Goal: Information Seeking & Learning: Learn about a topic

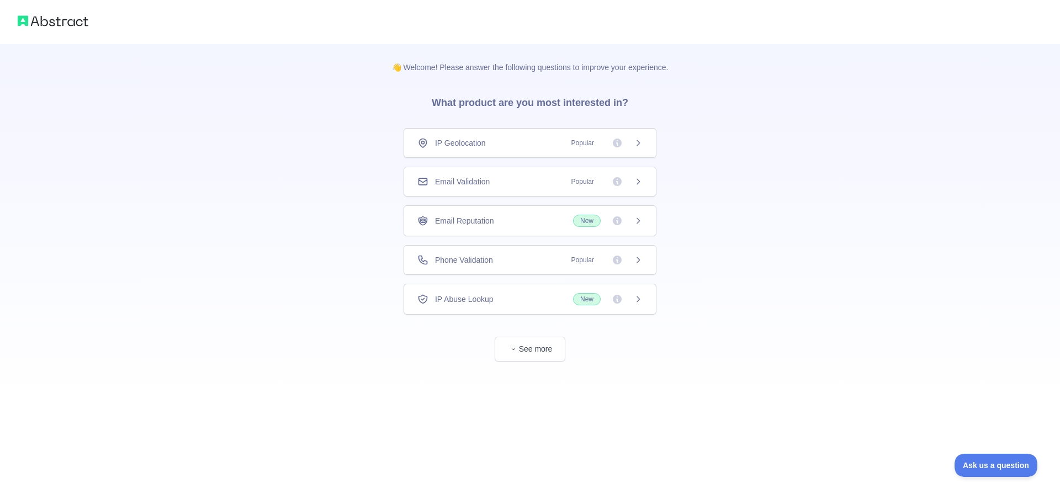
click at [533, 138] on div "IP Geolocation Popular" at bounding box center [529, 142] width 225 height 11
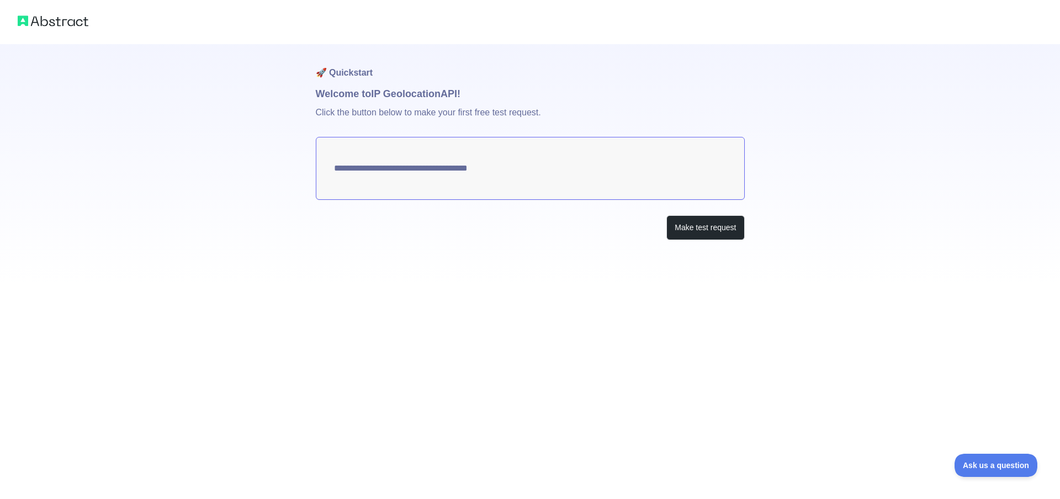
type textarea "**********"
click at [691, 230] on button "Make test request" at bounding box center [705, 227] width 78 height 25
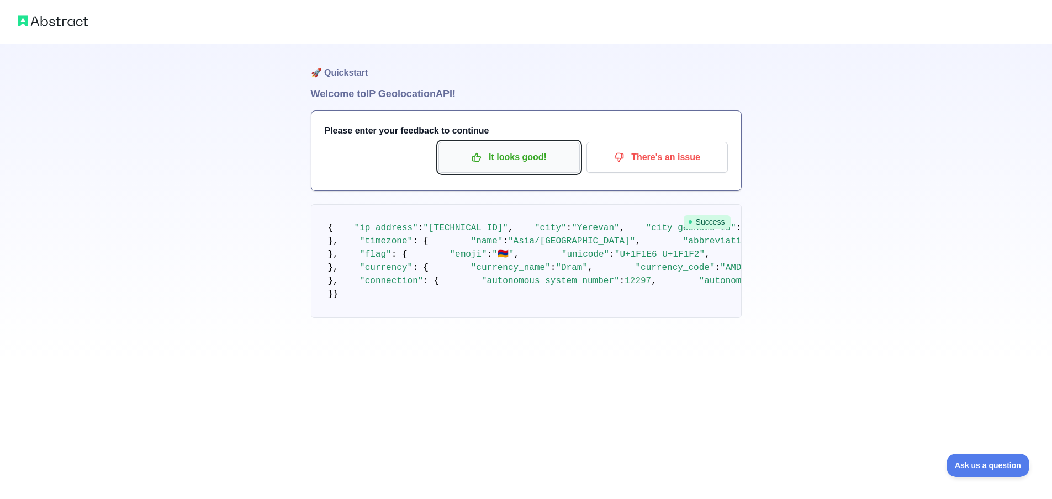
click at [536, 157] on p "It looks good!" at bounding box center [509, 157] width 125 height 19
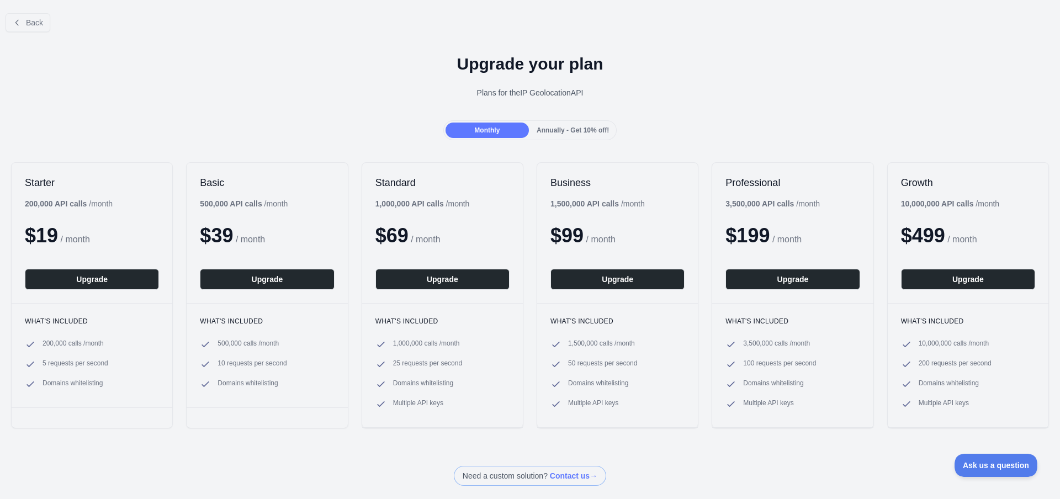
click at [555, 130] on span "Annually - Get 10% off!" at bounding box center [573, 130] width 72 height 8
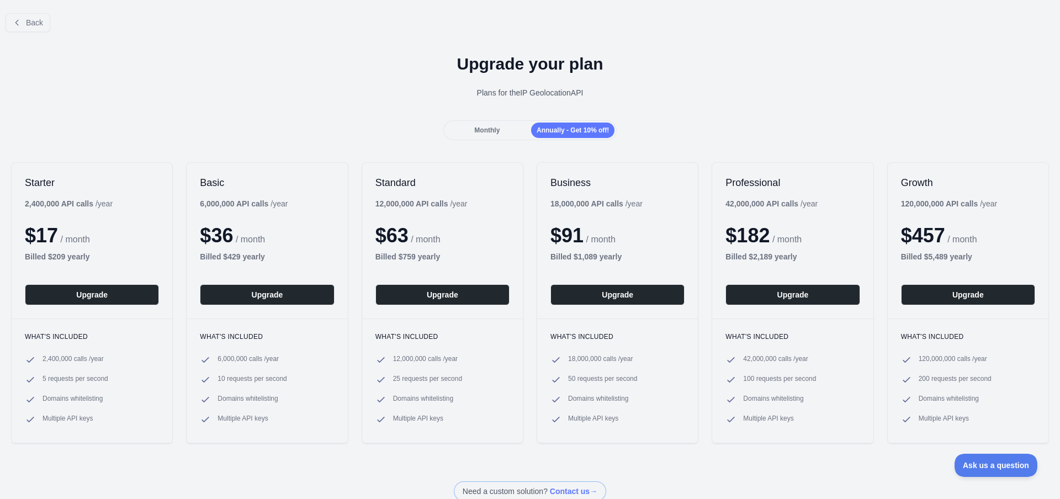
click at [497, 129] on div "Monthly" at bounding box center [487, 130] width 83 height 15
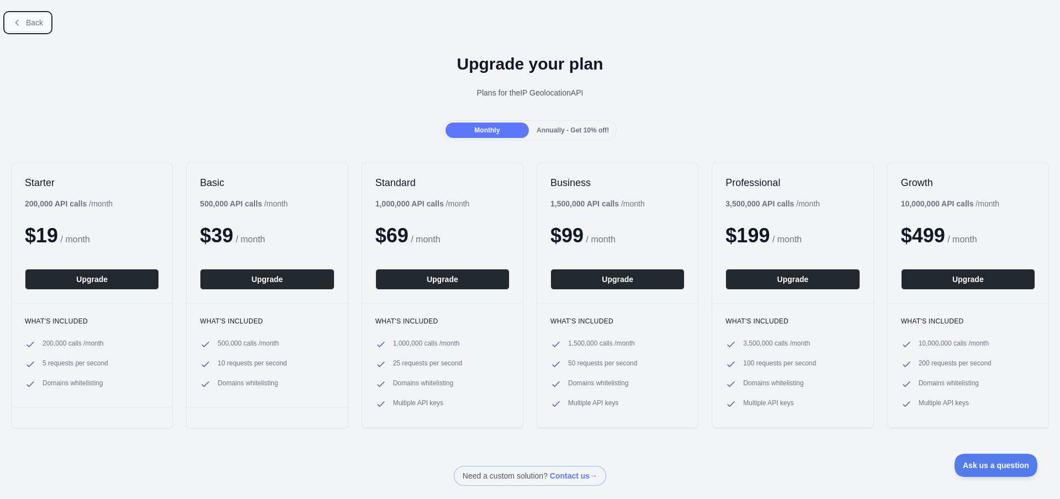
click at [31, 22] on span "Back" at bounding box center [34, 22] width 17 height 9
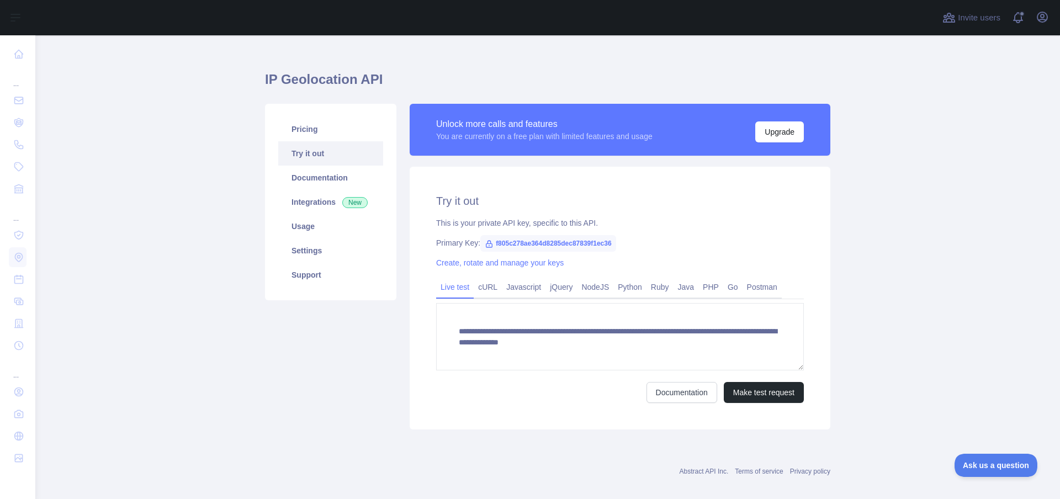
scroll to position [25, 0]
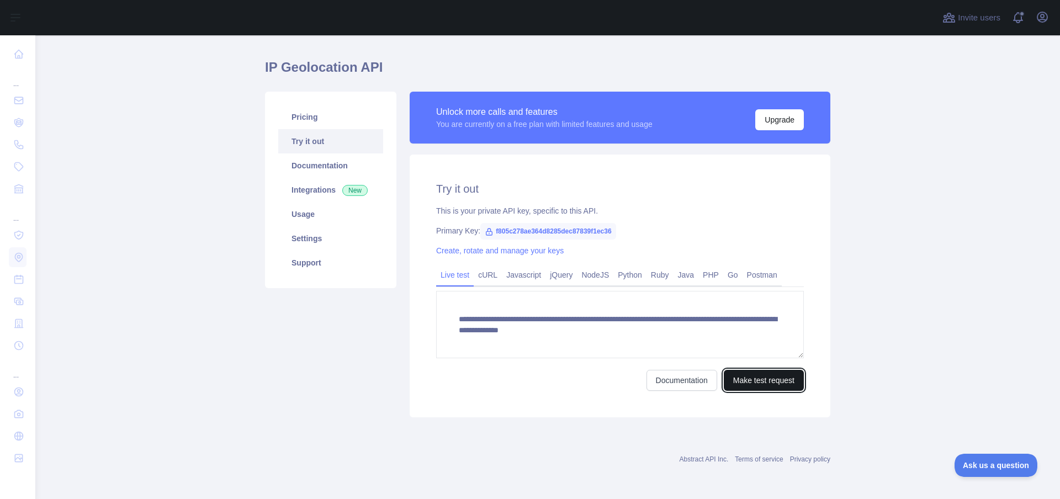
click at [763, 385] on button "Make test request" at bounding box center [764, 380] width 80 height 21
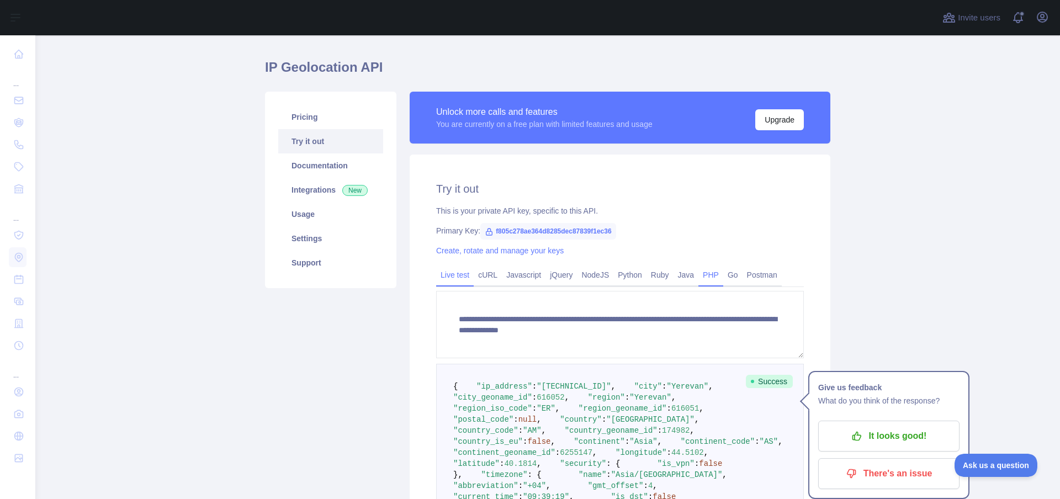
click at [713, 274] on link "PHP" at bounding box center [710, 275] width 25 height 18
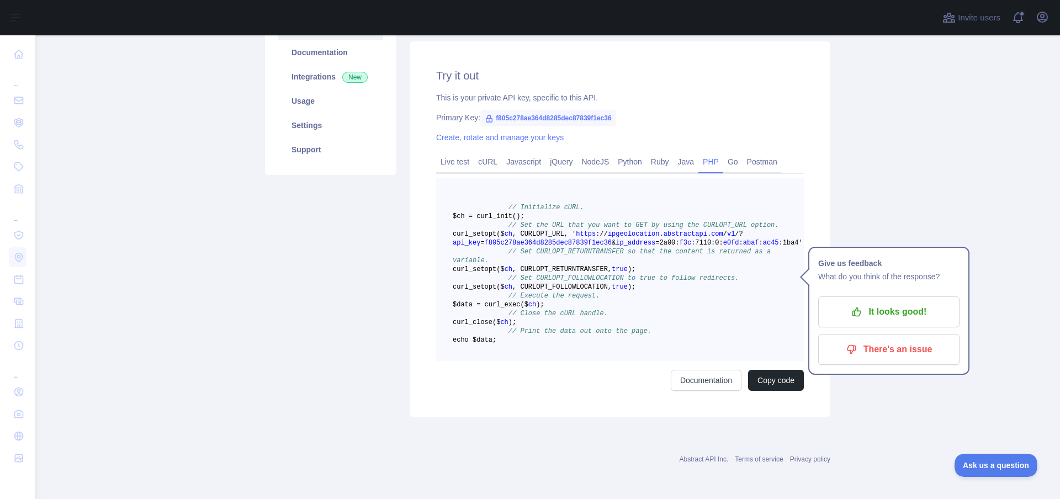
scroll to position [0, 0]
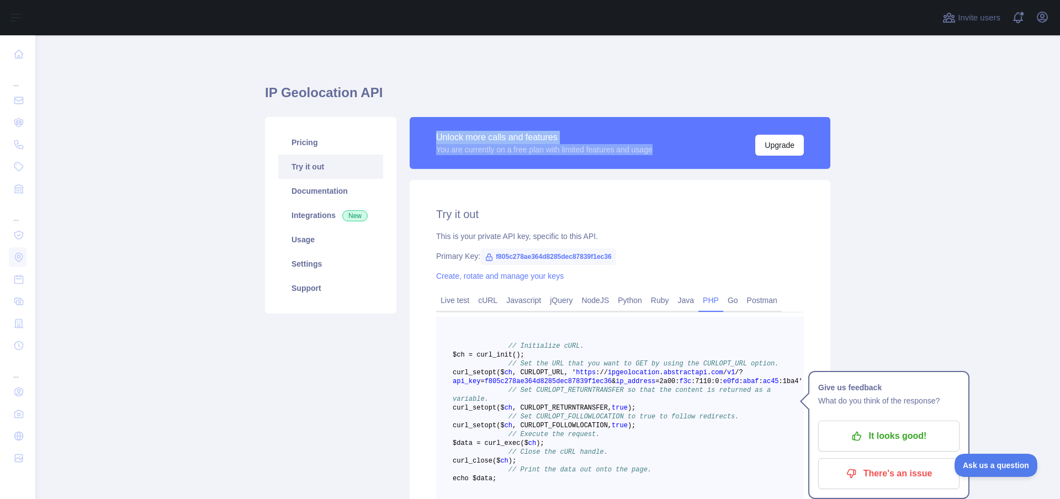
drag, startPoint x: 424, startPoint y: 133, endPoint x: 631, endPoint y: 160, distance: 208.7
click at [631, 160] on div "Unlock more calls and features You are currently on a free plan with limited fe…" at bounding box center [620, 143] width 421 height 52
click at [520, 81] on div "IP Geolocation API Pricing Try it out Documentation Integrations New Usage Sett…" at bounding box center [547, 317] width 565 height 510
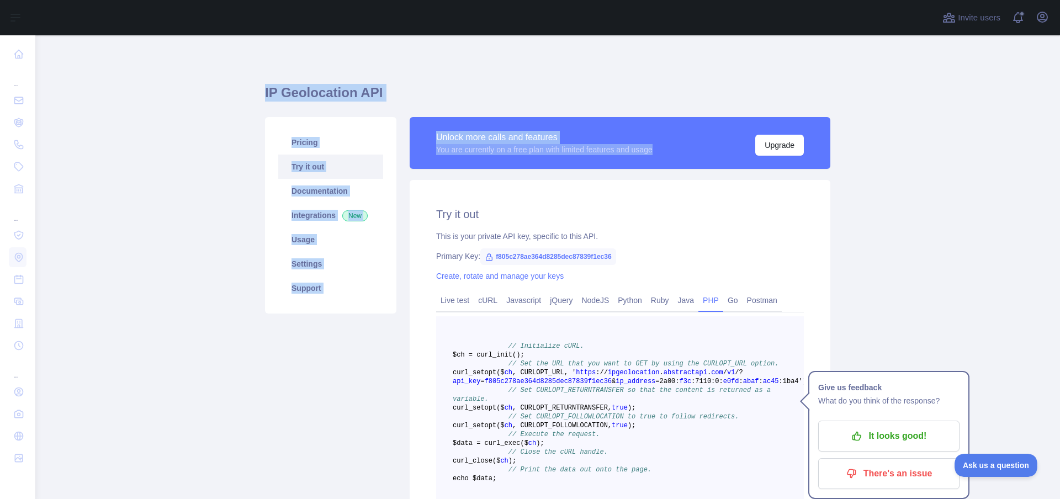
drag, startPoint x: 242, startPoint y: 77, endPoint x: 579, endPoint y: 169, distance: 349.2
click at [579, 169] on main "IP Geolocation API Pricing Try it out Documentation Integrations New Usage Sett…" at bounding box center [547, 267] width 1025 height 464
click at [601, 162] on div "Unlock more calls and features You are currently on a free plan with limited fe…" at bounding box center [620, 143] width 421 height 52
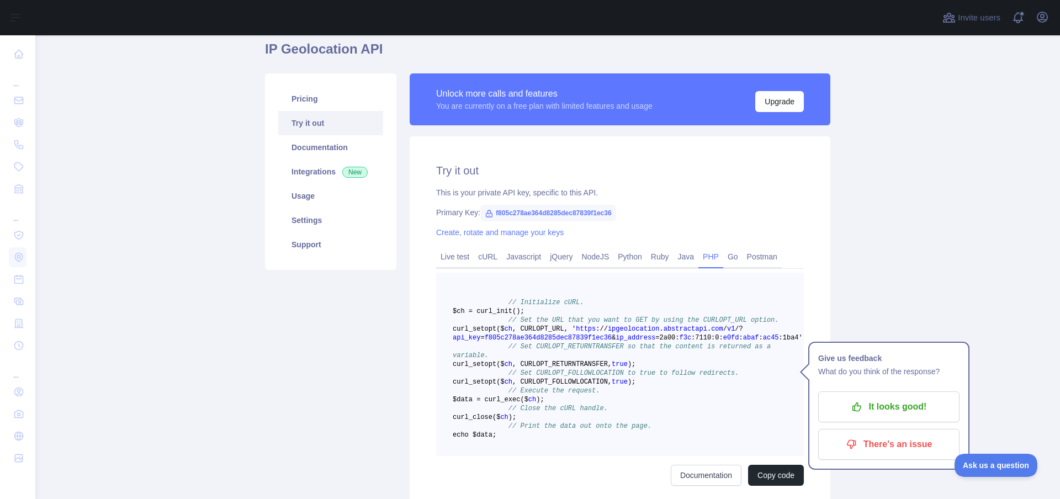
scroll to position [66, 0]
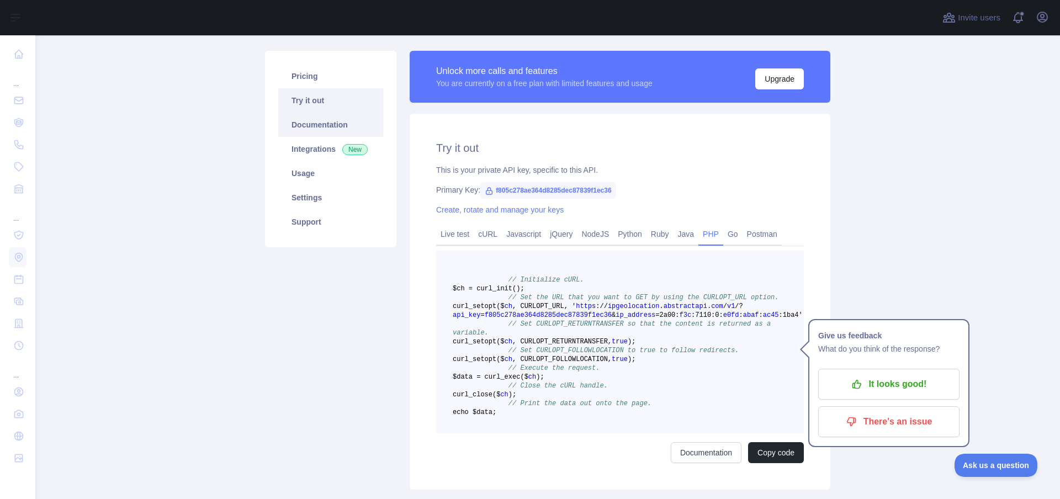
click at [324, 130] on link "Documentation" at bounding box center [330, 125] width 105 height 24
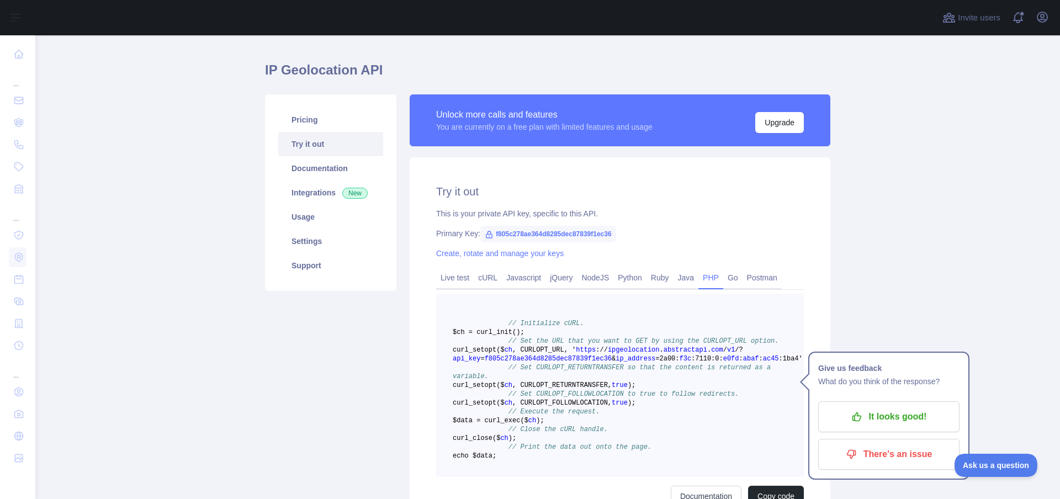
scroll to position [0, 0]
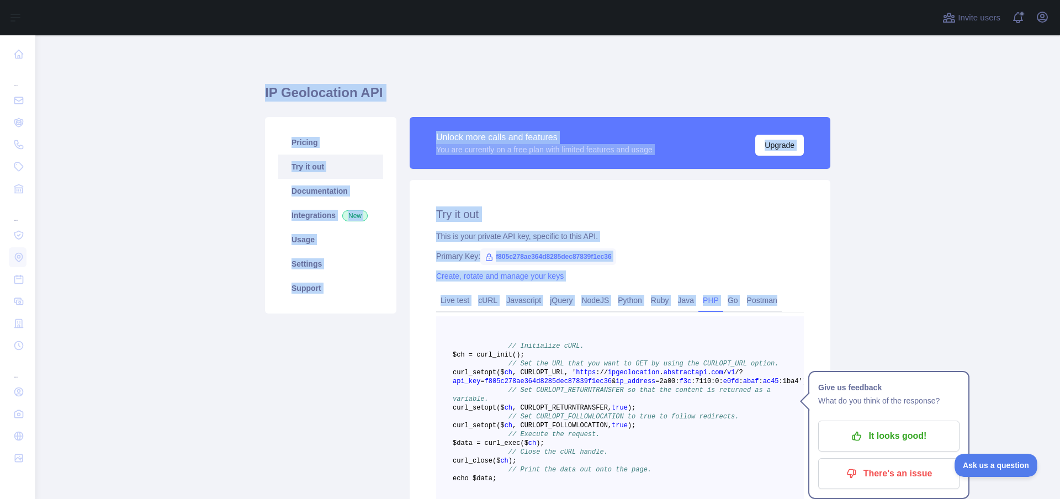
drag, startPoint x: 240, startPoint y: 67, endPoint x: 802, endPoint y: 298, distance: 607.1
click at [802, 298] on main "IP Geolocation API Pricing Try it out Documentation Integrations New Usage Sett…" at bounding box center [547, 267] width 1025 height 464
click at [591, 171] on div "Unlock more calls and features You are currently on a free plan with limited fe…" at bounding box center [620, 148] width 421 height 63
drag, startPoint x: 807, startPoint y: 304, endPoint x: 285, endPoint y: 77, distance: 568.5
click at [285, 77] on div "IP Geolocation API Pricing Try it out Documentation Integrations New Usage Sett…" at bounding box center [547, 317] width 565 height 510
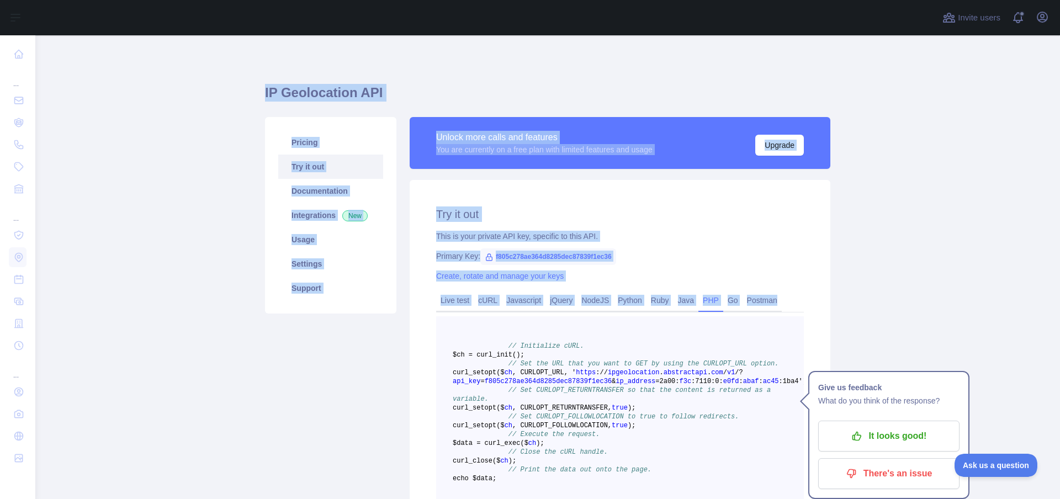
click at [265, 88] on h1 "IP Geolocation API" at bounding box center [547, 97] width 565 height 27
drag, startPoint x: 261, startPoint y: 88, endPoint x: 800, endPoint y: 295, distance: 577.1
click at [800, 295] on div "IP Geolocation API Pricing Try it out Documentation Integrations New Usage Sett…" at bounding box center [547, 323] width 565 height 479
click at [588, 182] on div "Try it out This is your private API key, specific to this API. Primary Key: f80…" at bounding box center [620, 368] width 421 height 376
drag, startPoint x: 248, startPoint y: 76, endPoint x: 809, endPoint y: 304, distance: 606.1
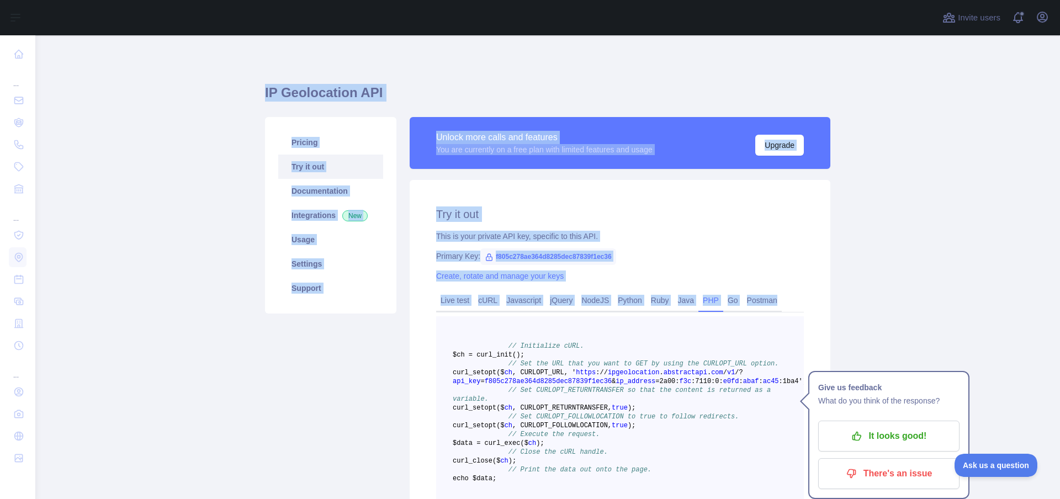
click at [809, 304] on main "IP Geolocation API Pricing Try it out Documentation Integrations New Usage Sett…" at bounding box center [547, 267] width 1025 height 464
click at [549, 192] on div "Try it out This is your private API key, specific to this API. Primary Key: f80…" at bounding box center [620, 368] width 421 height 376
drag, startPoint x: 229, startPoint y: 85, endPoint x: 781, endPoint y: 299, distance: 592.6
click at [781, 299] on main "IP Geolocation API Pricing Try it out Documentation Integrations New Usage Sett…" at bounding box center [547, 267] width 1025 height 464
click at [590, 188] on div "Try it out This is your private API key, specific to this API. Primary Key: f80…" at bounding box center [620, 368] width 421 height 376
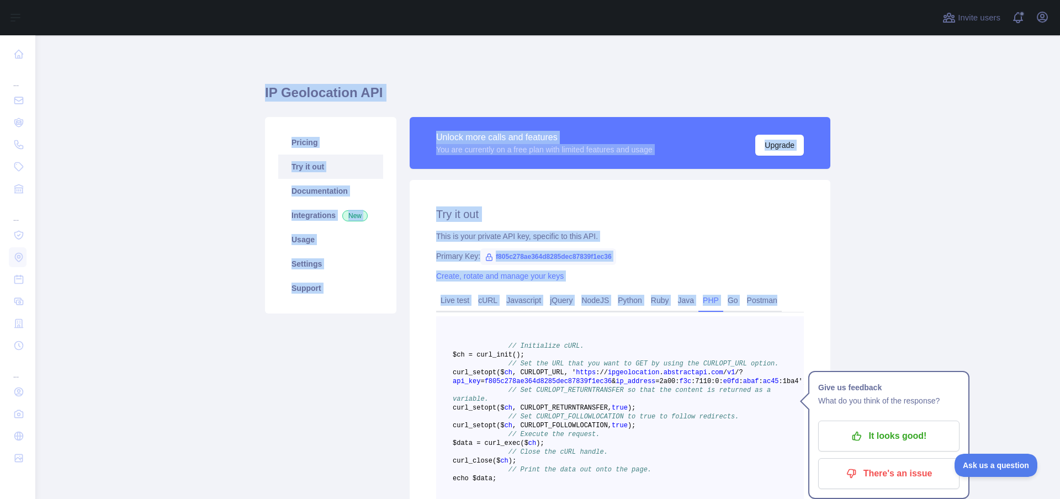
drag, startPoint x: 800, startPoint y: 305, endPoint x: 252, endPoint y: 90, distance: 588.3
click at [252, 90] on main "IP Geolocation API Pricing Try it out Documentation Integrations New Usage Sett…" at bounding box center [547, 267] width 1025 height 464
drag, startPoint x: 255, startPoint y: 91, endPoint x: 787, endPoint y: 295, distance: 570.1
click at [787, 295] on main "IP Geolocation API Pricing Try it out Documentation Integrations New Usage Sett…" at bounding box center [547, 267] width 1025 height 464
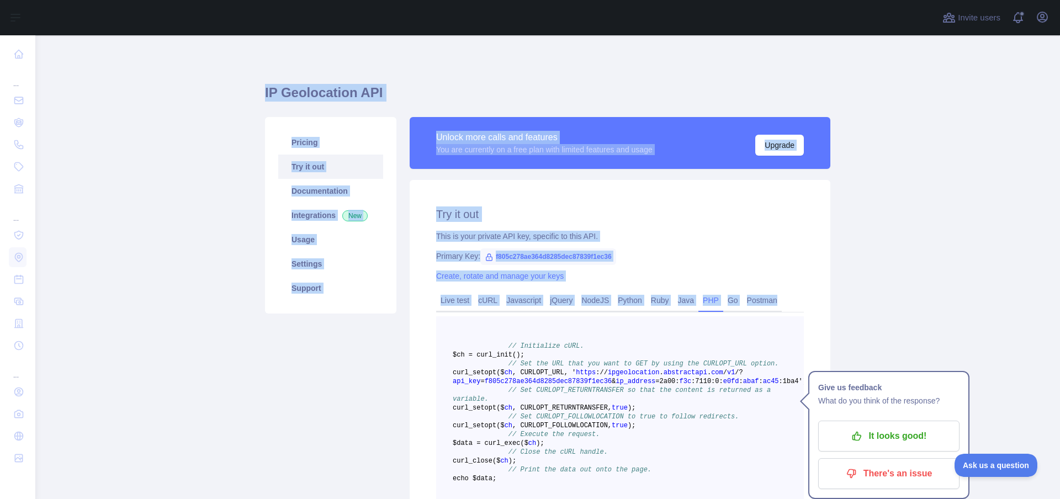
click at [583, 202] on div "Try it out This is your private API key, specific to this API. Primary Key: f80…" at bounding box center [620, 368] width 421 height 376
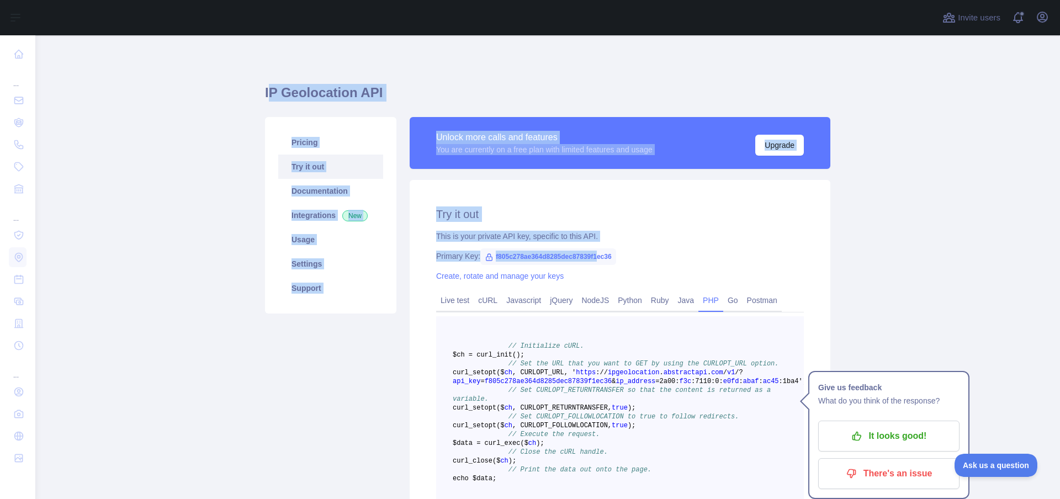
drag, startPoint x: 263, startPoint y: 92, endPoint x: 595, endPoint y: 260, distance: 371.6
click at [595, 260] on div "IP Geolocation API Pricing Try it out Documentation Integrations New Usage Sett…" at bounding box center [547, 323] width 565 height 479
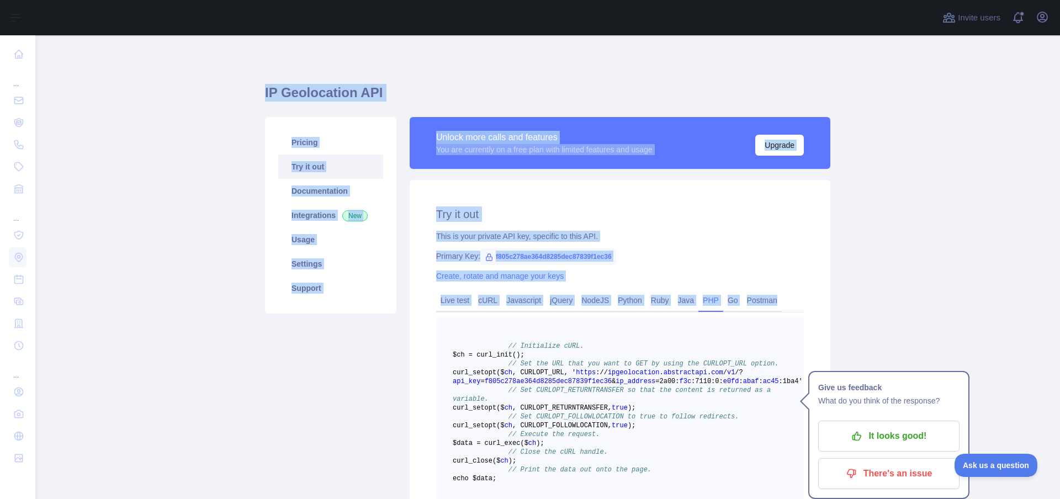
drag, startPoint x: 800, startPoint y: 302, endPoint x: 261, endPoint y: 89, distance: 579.3
click at [265, 89] on div "IP Geolocation API Pricing Try it out Documentation Integrations New Usage Sett…" at bounding box center [547, 323] width 565 height 479
click at [265, 89] on h1 "IP Geolocation API" at bounding box center [547, 97] width 565 height 27
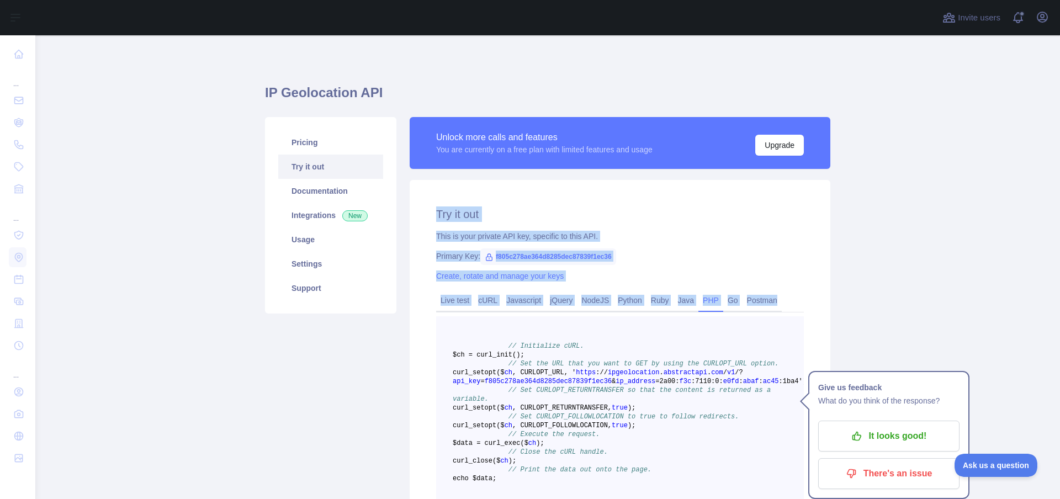
drag, startPoint x: 427, startPoint y: 213, endPoint x: 808, endPoint y: 301, distance: 390.7
click at [808, 301] on div "Try it out This is your private API key, specific to this API. Primary Key: f80…" at bounding box center [620, 368] width 421 height 376
click at [801, 301] on div "Try it out This is your private API key, specific to this API. Primary Key: f80…" at bounding box center [620, 368] width 421 height 376
drag, startPoint x: 801, startPoint y: 301, endPoint x: 422, endPoint y: 208, distance: 390.5
click at [422, 208] on div "Try it out This is your private API key, specific to this API. Primary Key: f80…" at bounding box center [620, 368] width 421 height 376
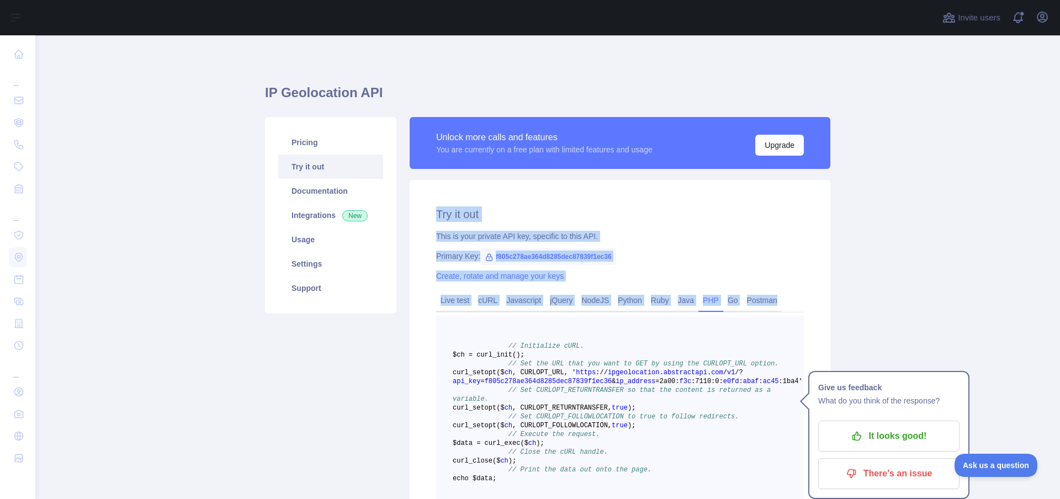
click at [422, 208] on div "Try it out This is your private API key, specific to this API. Primary Key: f80…" at bounding box center [620, 368] width 421 height 376
drag, startPoint x: 422, startPoint y: 208, endPoint x: 781, endPoint y: 306, distance: 372.5
click at [781, 306] on div "Try it out This is your private API key, specific to this API. Primary Key: f80…" at bounding box center [620, 368] width 421 height 376
click at [796, 303] on div "Live test cURL Javascript jQuery NodeJS Python Ruby Java PHP Go Postman" at bounding box center [620, 301] width 368 height 22
drag, startPoint x: 796, startPoint y: 303, endPoint x: 425, endPoint y: 210, distance: 382.5
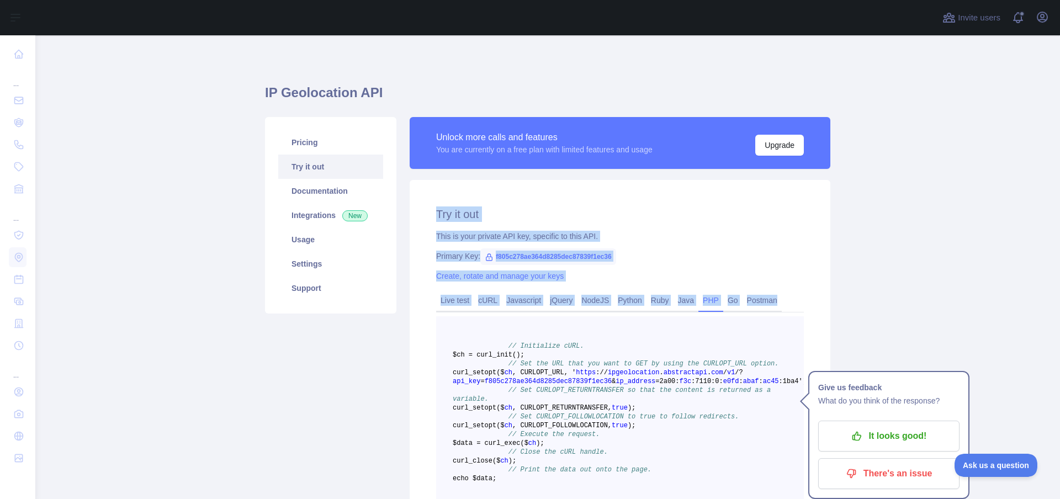
click at [425, 210] on div "Try it out This is your private API key, specific to this API. Primary Key: f80…" at bounding box center [620, 368] width 421 height 376
drag, startPoint x: 425, startPoint y: 210, endPoint x: 786, endPoint y: 299, distance: 371.9
click at [786, 299] on div "Try it out This is your private API key, specific to this API. Primary Key: f80…" at bounding box center [620, 368] width 421 height 376
click at [753, 267] on div "Try it out This is your private API key, specific to this API. Primary Key: f80…" at bounding box center [620, 368] width 421 height 376
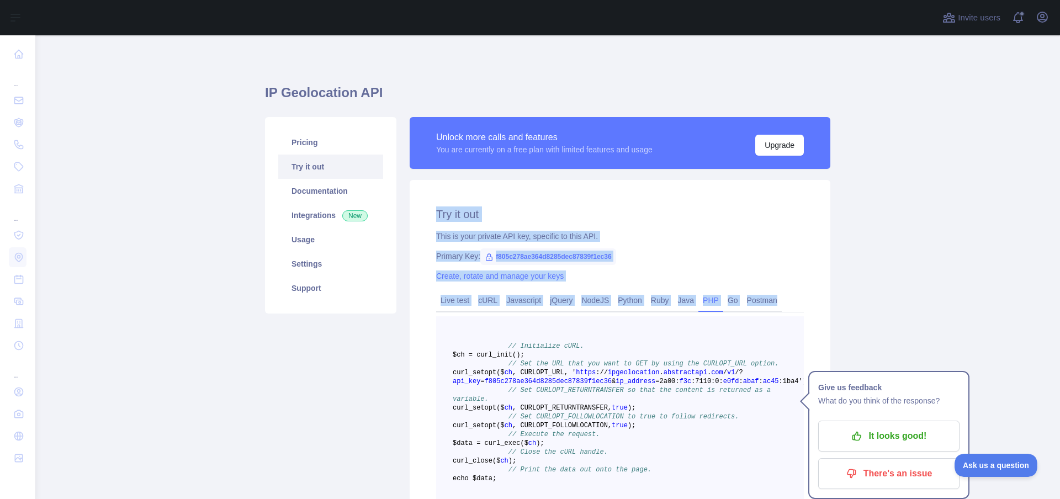
drag, startPoint x: 422, startPoint y: 202, endPoint x: 801, endPoint y: 303, distance: 392.0
click at [801, 303] on div "Try it out This is your private API key, specific to this API. Primary Key: f80…" at bounding box center [620, 368] width 421 height 376
drag, startPoint x: 801, startPoint y: 303, endPoint x: 426, endPoint y: 217, distance: 384.7
click at [424, 219] on div "Try it out This is your private API key, specific to this API. Primary Key: f80…" at bounding box center [620, 368] width 421 height 376
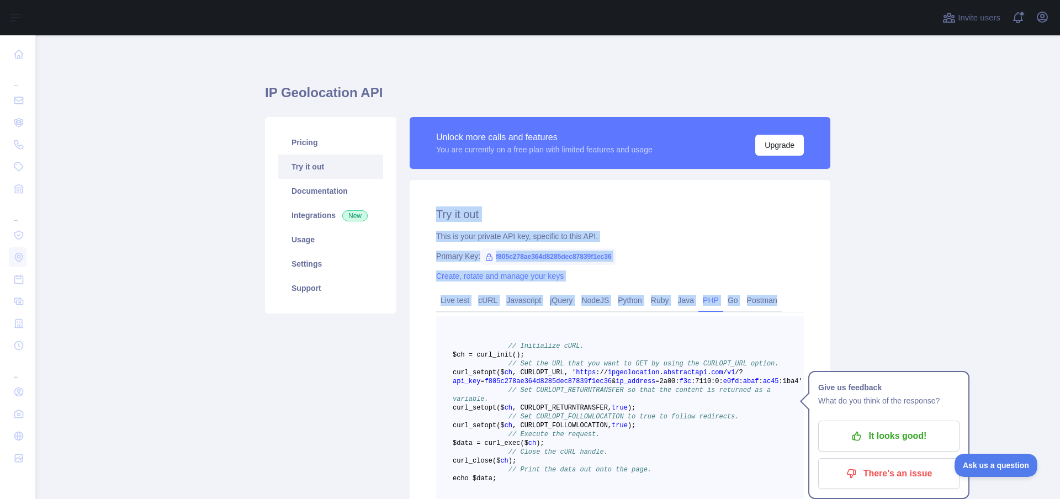
click at [426, 217] on div "Try it out This is your private API key, specific to this API. Primary Key: f80…" at bounding box center [620, 368] width 421 height 376
drag, startPoint x: 426, startPoint y: 217, endPoint x: 782, endPoint y: 301, distance: 365.9
click at [782, 301] on div "Try it out This is your private API key, specific to this API. Primary Key: f80…" at bounding box center [620, 368] width 421 height 376
click at [631, 248] on div "Try it out This is your private API key, specific to this API. Primary Key: f80…" at bounding box center [620, 368] width 421 height 376
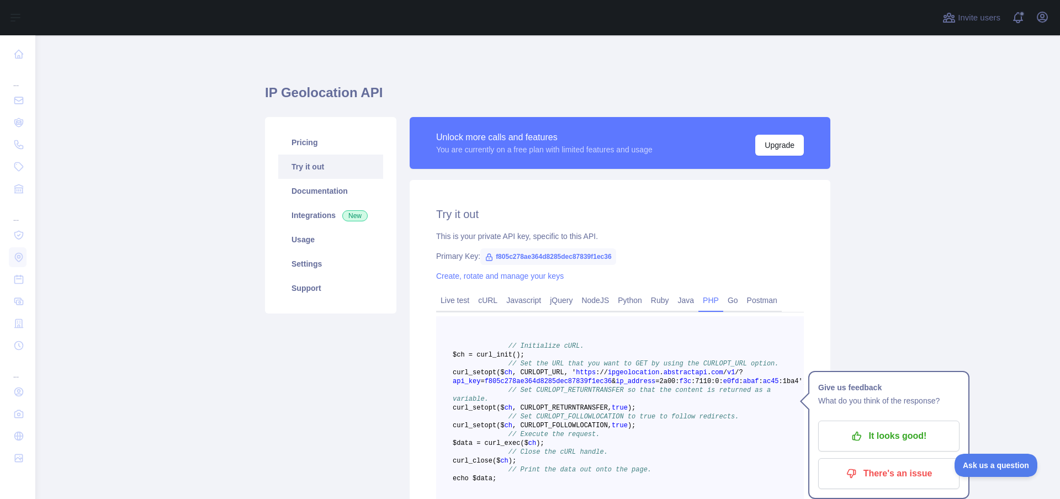
click at [556, 54] on div "IP Geolocation API Pricing Try it out Documentation Integrations New Usage Sett…" at bounding box center [547, 336] width 565 height 602
